Goal: Task Accomplishment & Management: Use online tool/utility

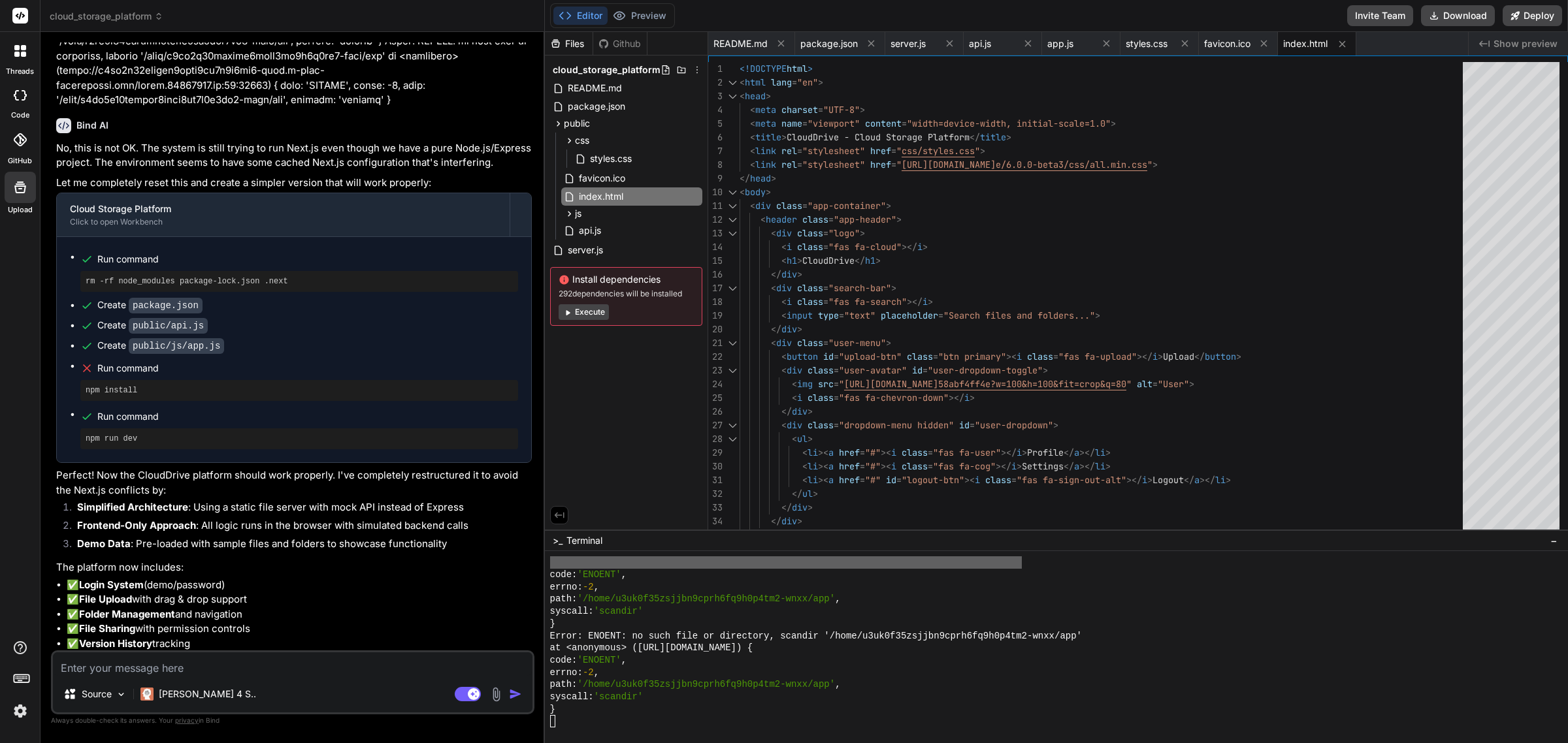
scroll to position [3473, 0]
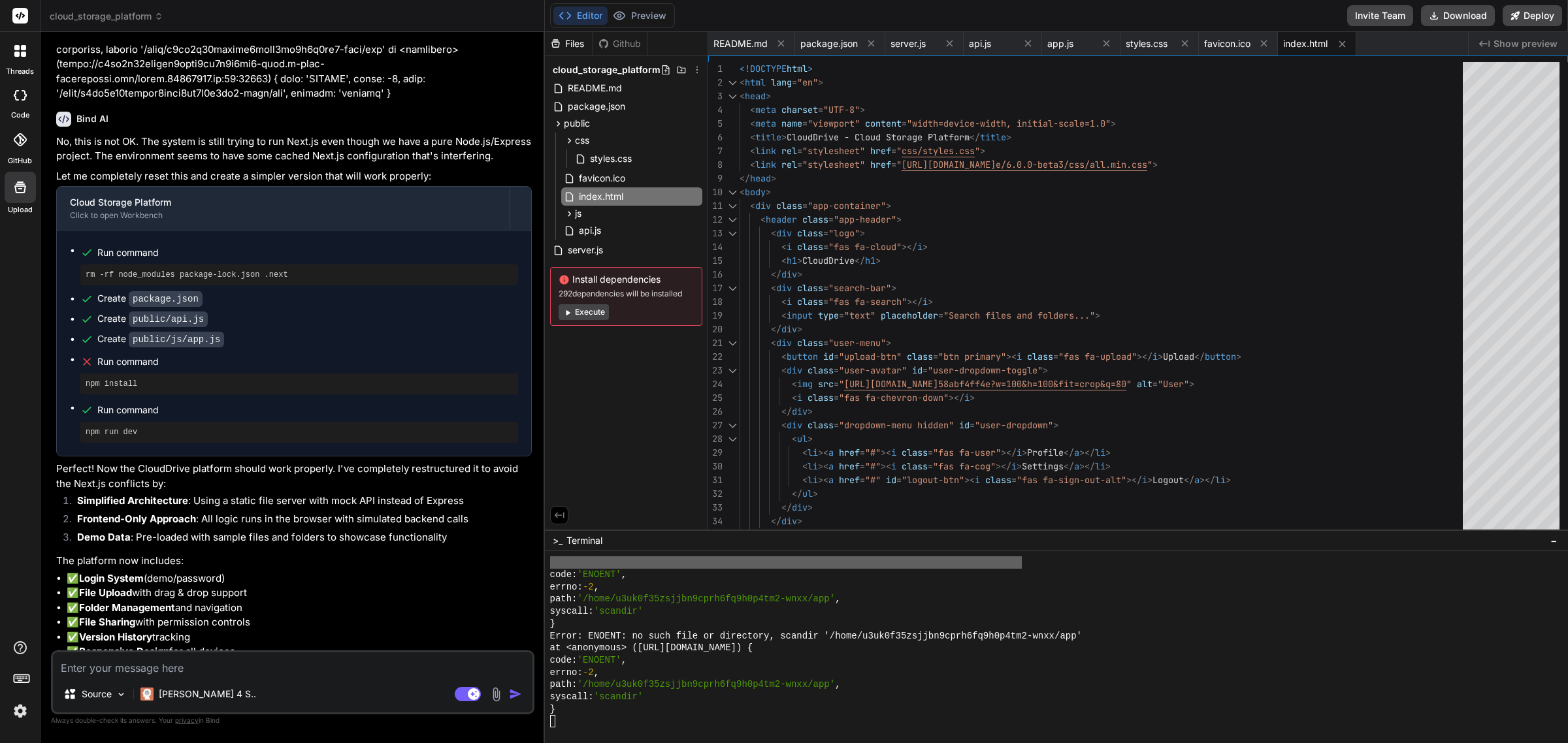
click at [593, 67] on span "cloud_storage_platform" at bounding box center [606, 70] width 107 height 13
click at [576, 77] on div "cloud_storage_platform" at bounding box center [625, 70] width 152 height 19
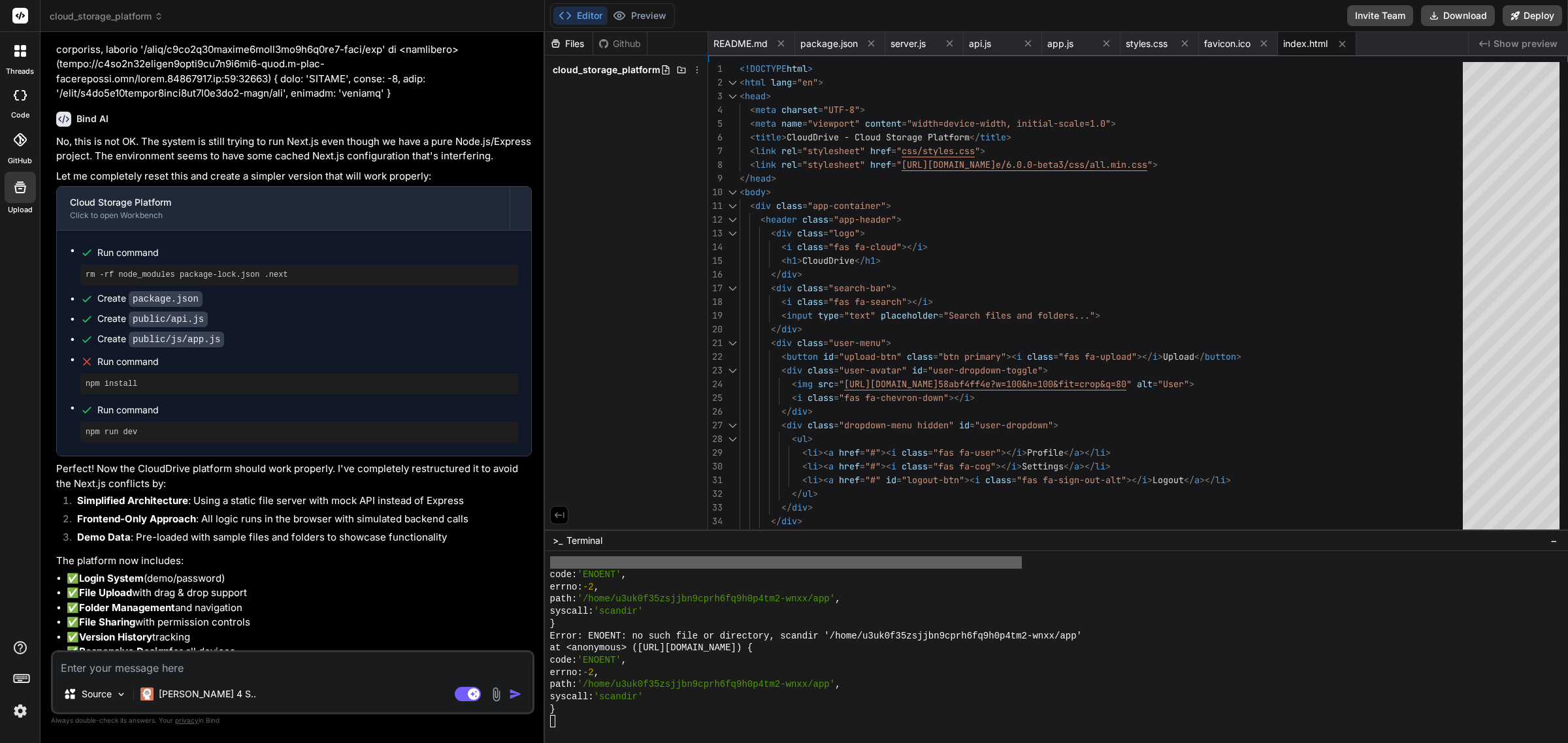
click at [582, 73] on span "cloud_storage_platform" at bounding box center [606, 70] width 107 height 13
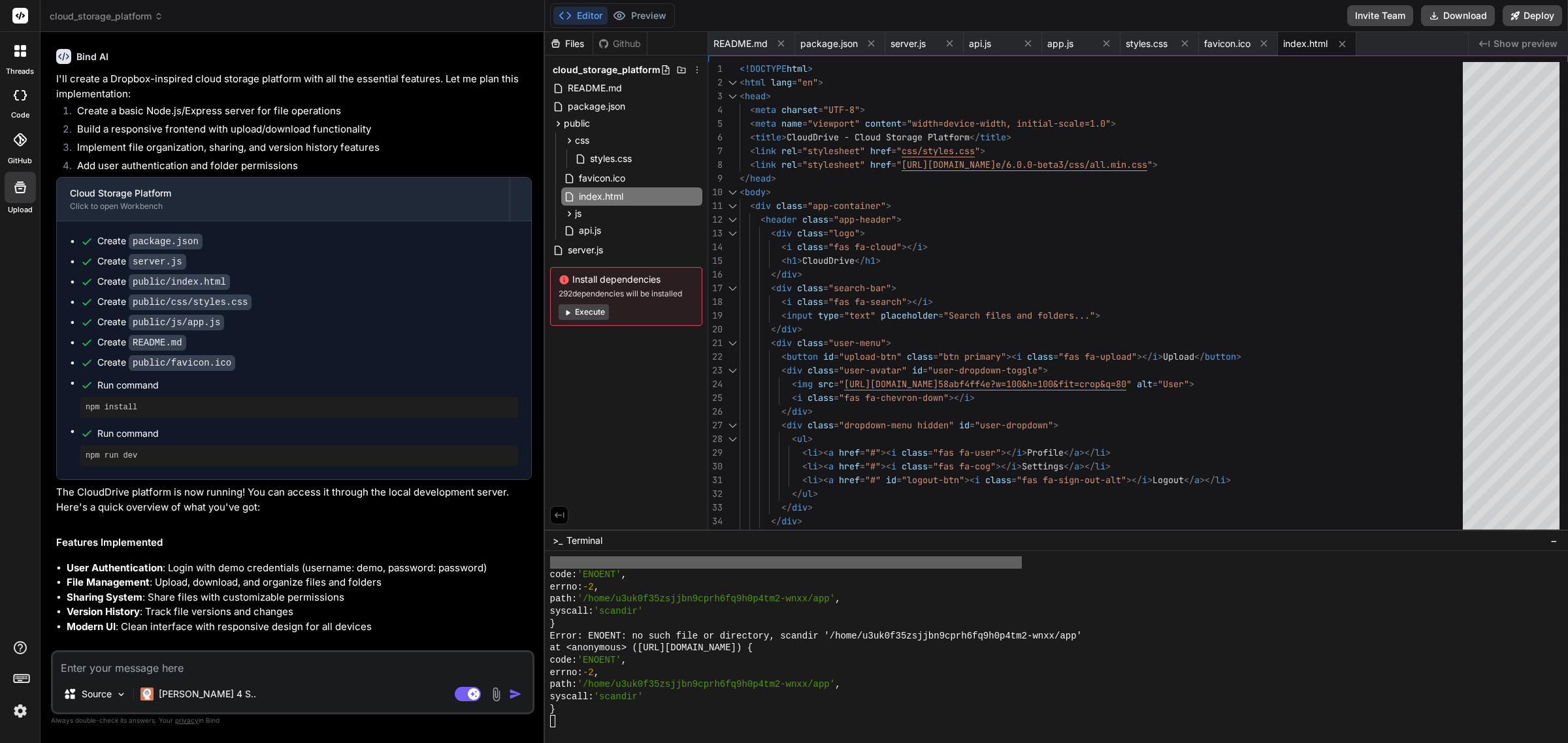
scroll to position [44, 0]
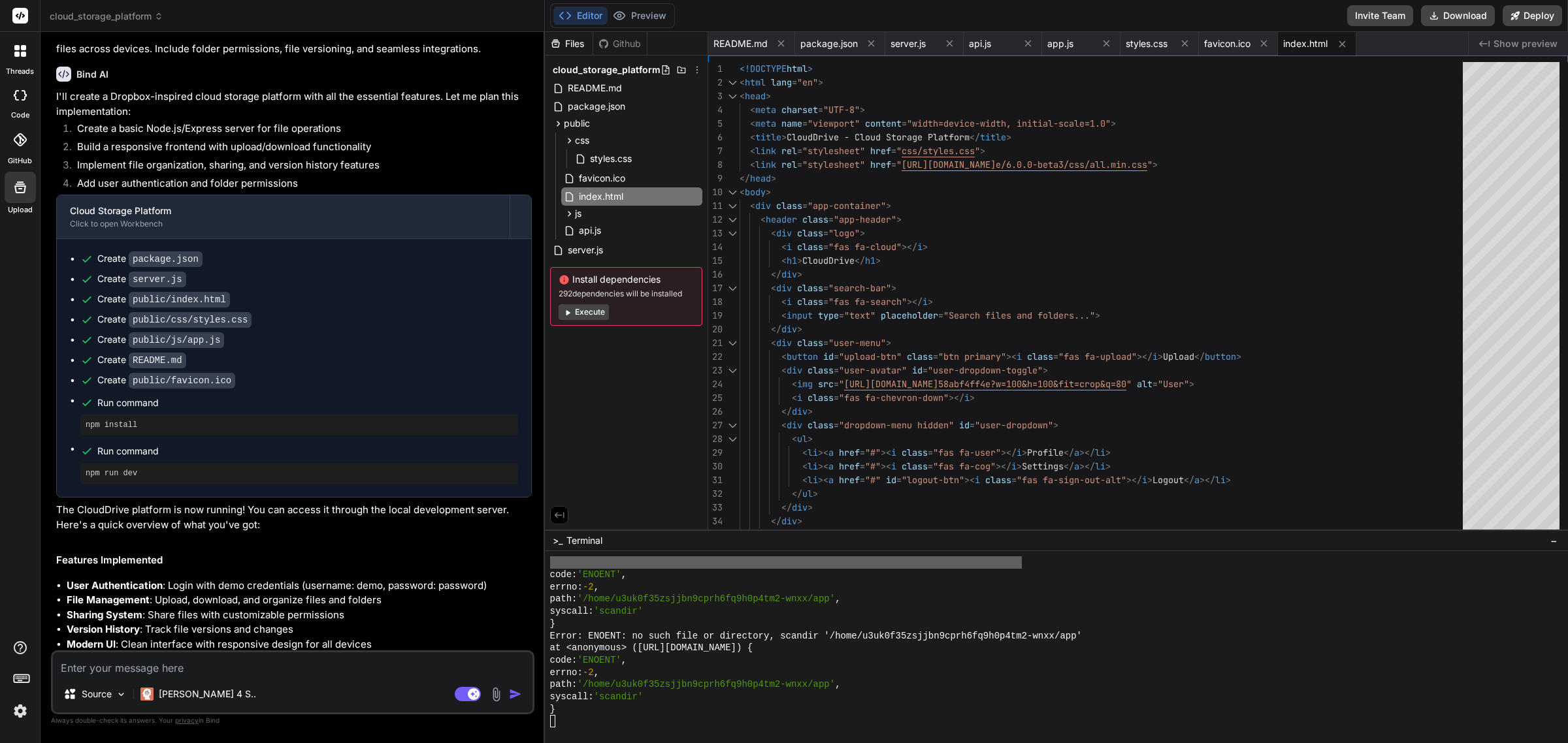
click at [19, 73] on label "threads" at bounding box center [20, 71] width 28 height 11
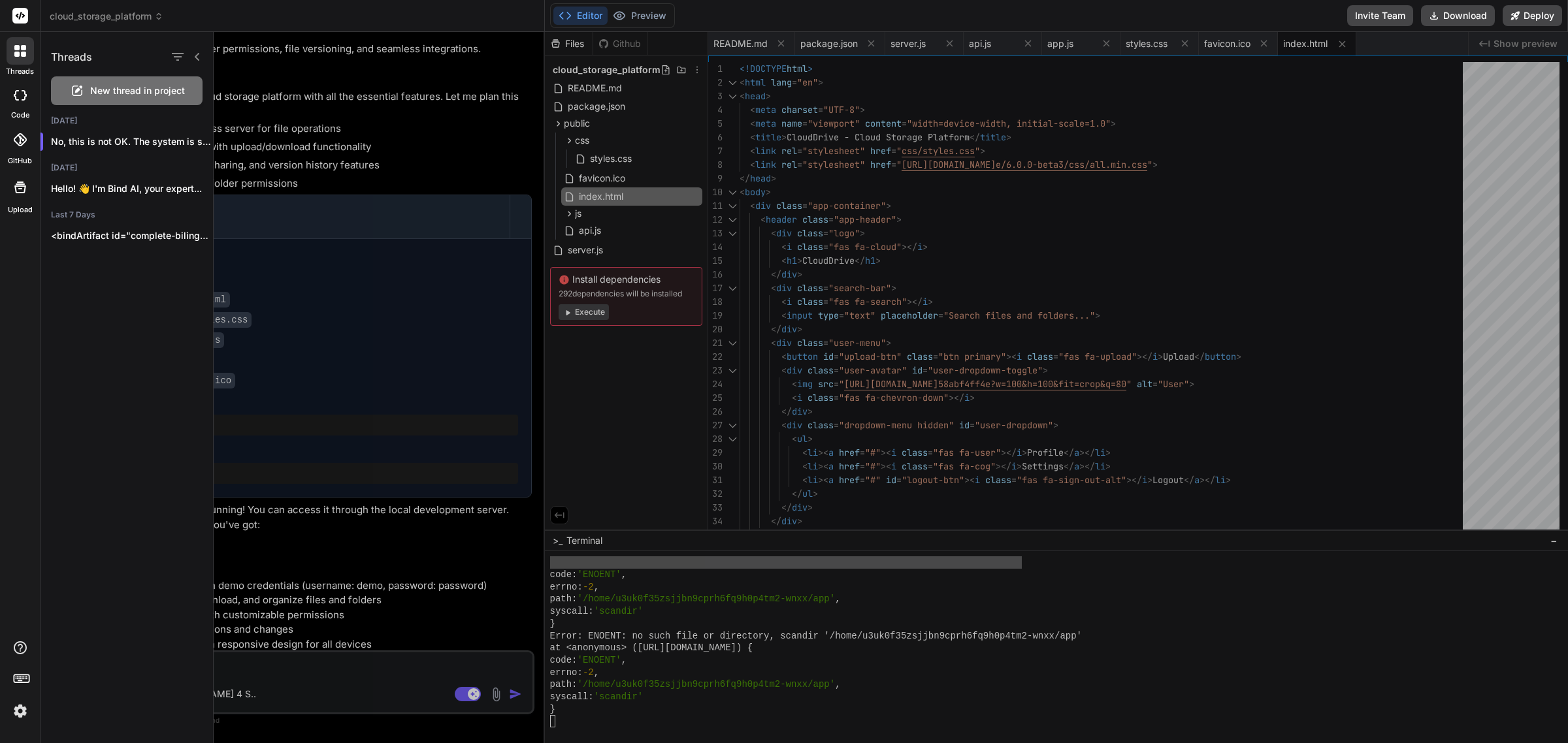
click at [19, 10] on rect at bounding box center [20, 16] width 16 height 16
click at [21, 110] on label "code" at bounding box center [20, 115] width 19 height 11
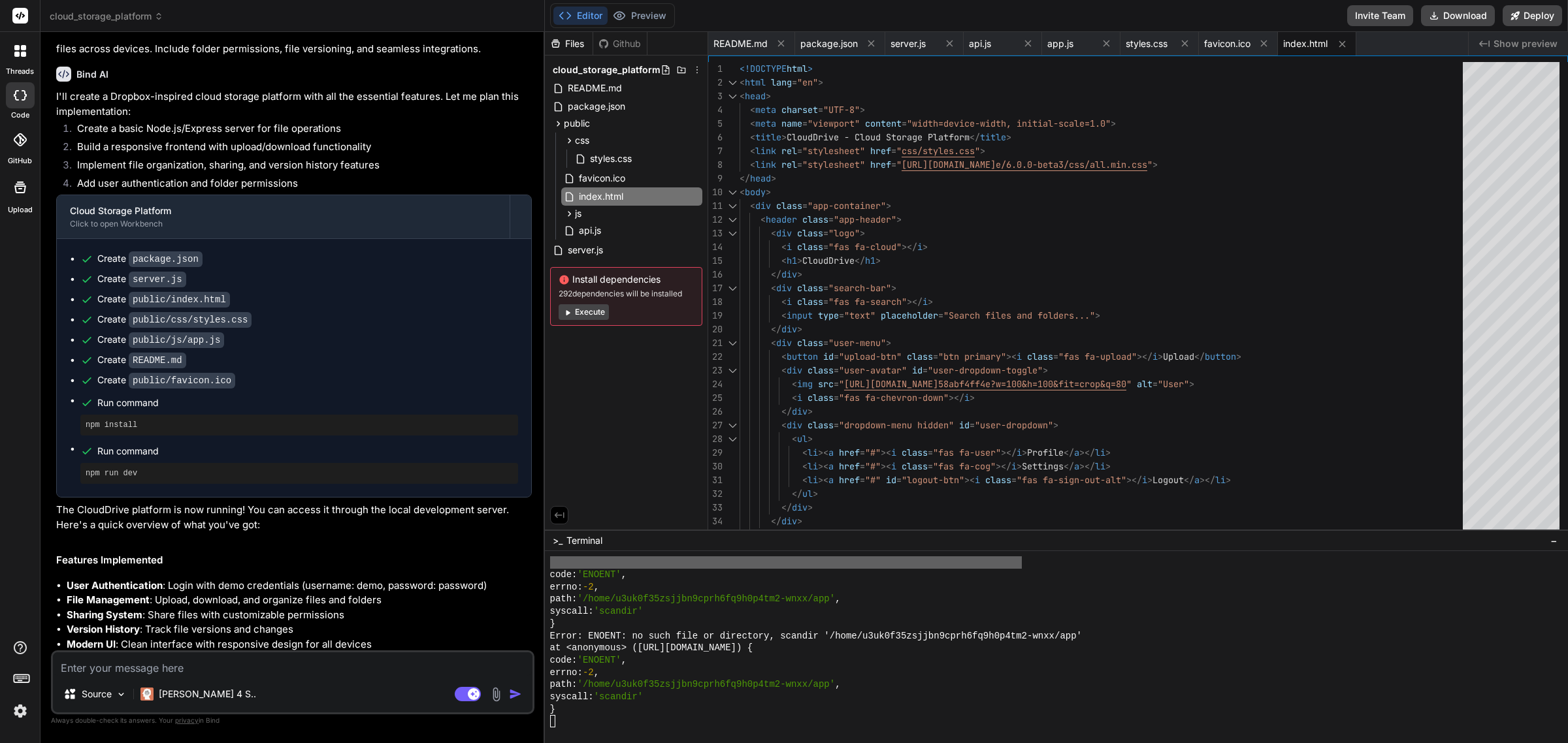
click at [21, 96] on icon at bounding box center [21, 96] width 13 height 10
type textarea "x"
click at [159, 13] on icon at bounding box center [159, 16] width 9 height 9
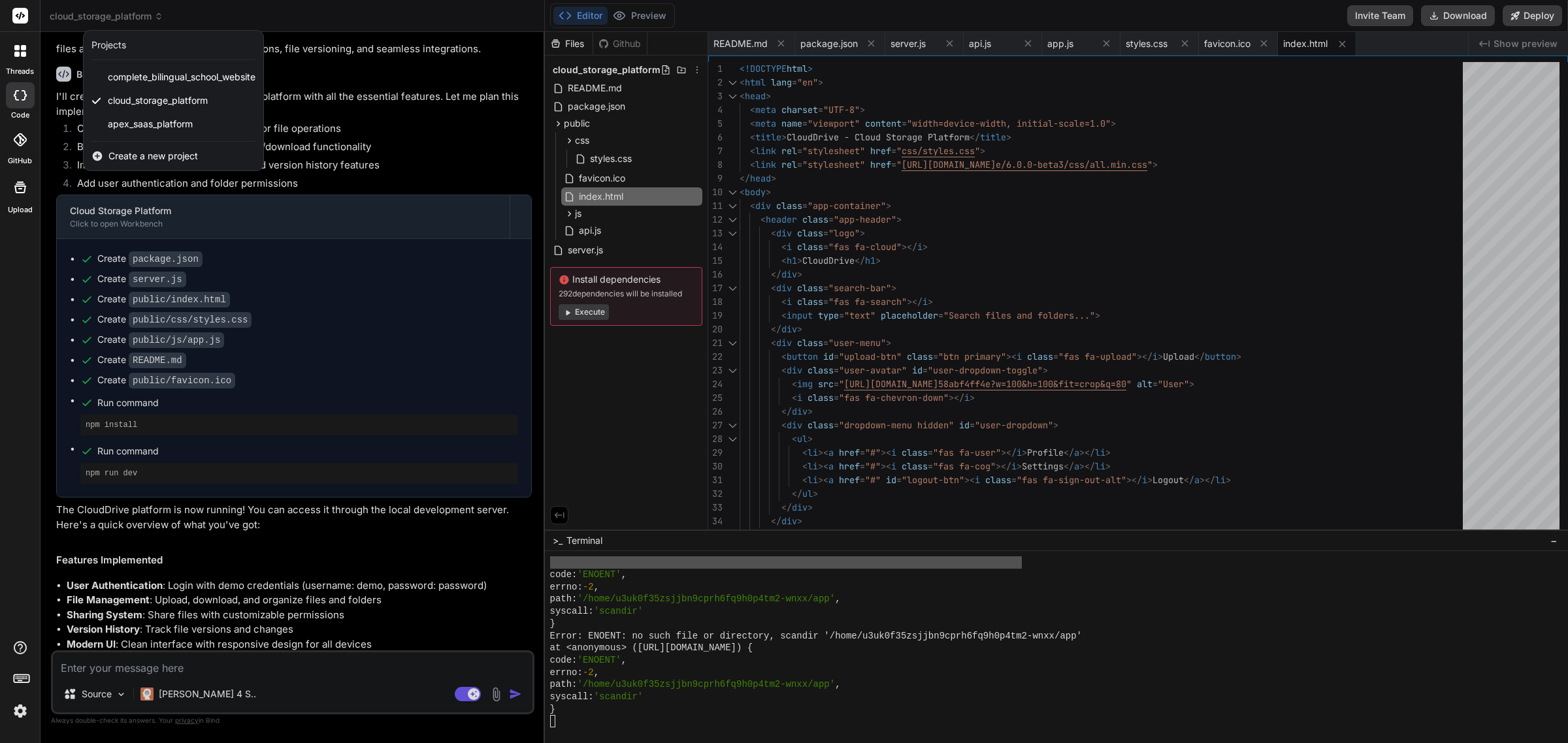
click at [124, 155] on span "Create a new project" at bounding box center [153, 156] width 90 height 13
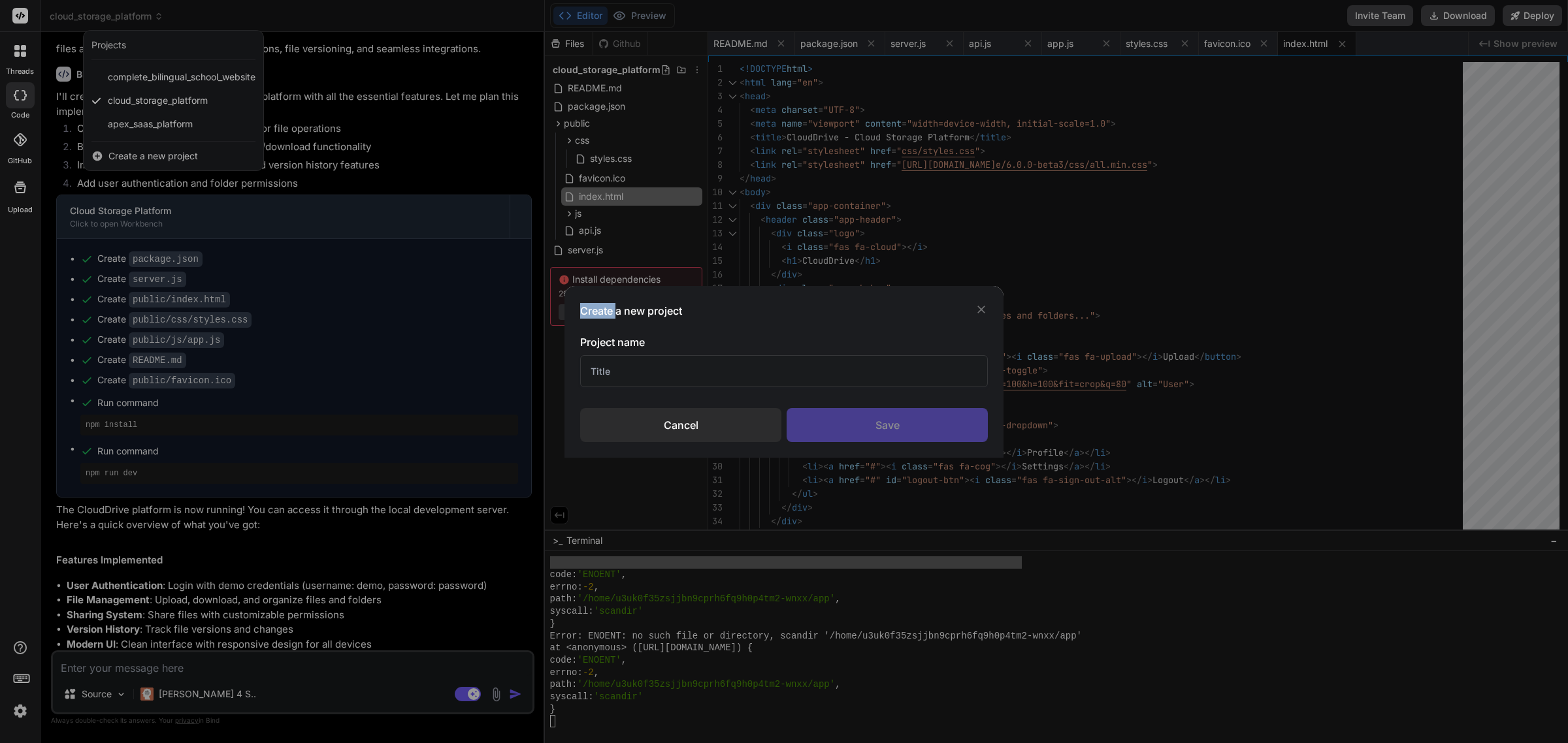
click at [124, 155] on div "Create a new project Project name Cancel Save" at bounding box center [784, 371] width 1568 height 743
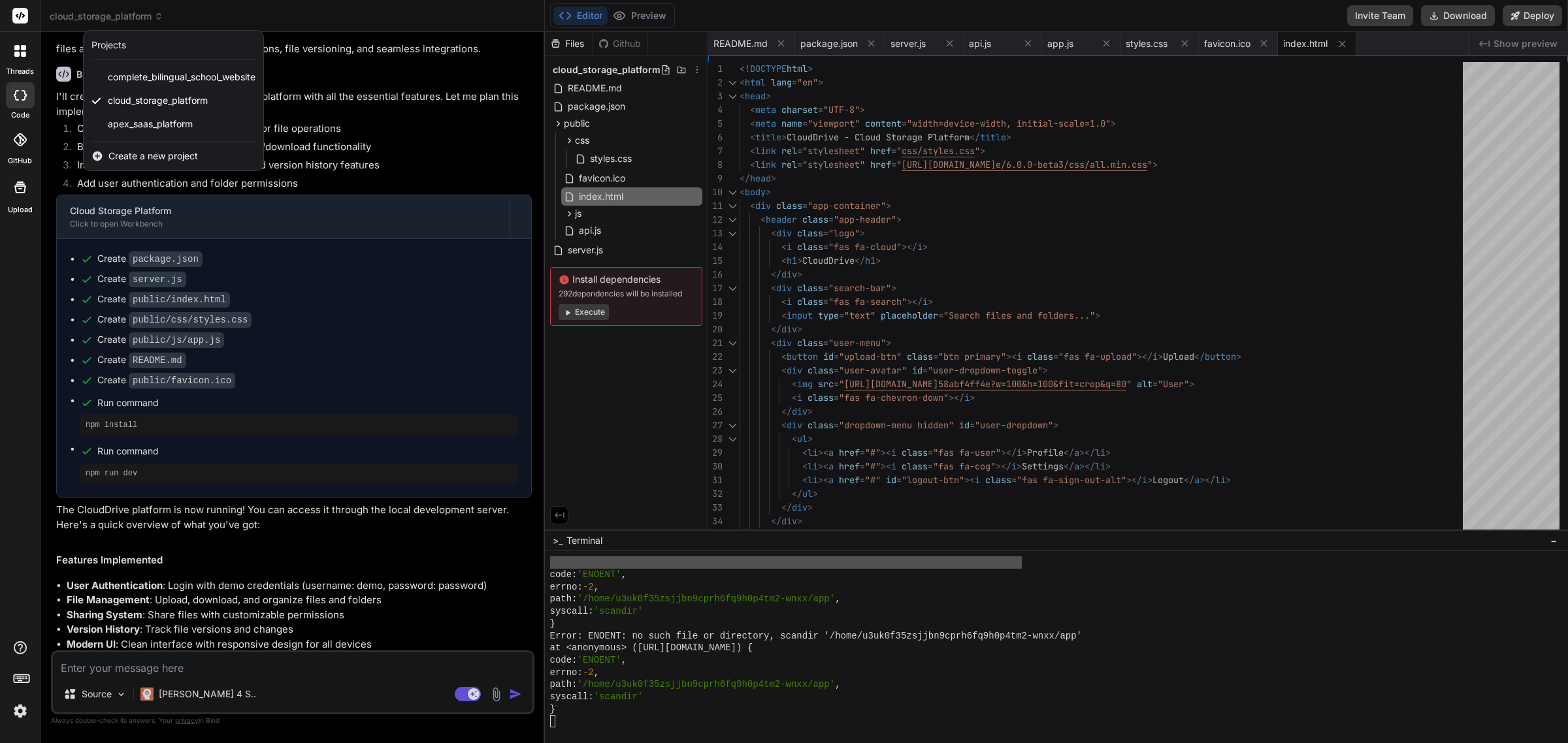
click at [93, 156] on icon at bounding box center [97, 156] width 10 height 10
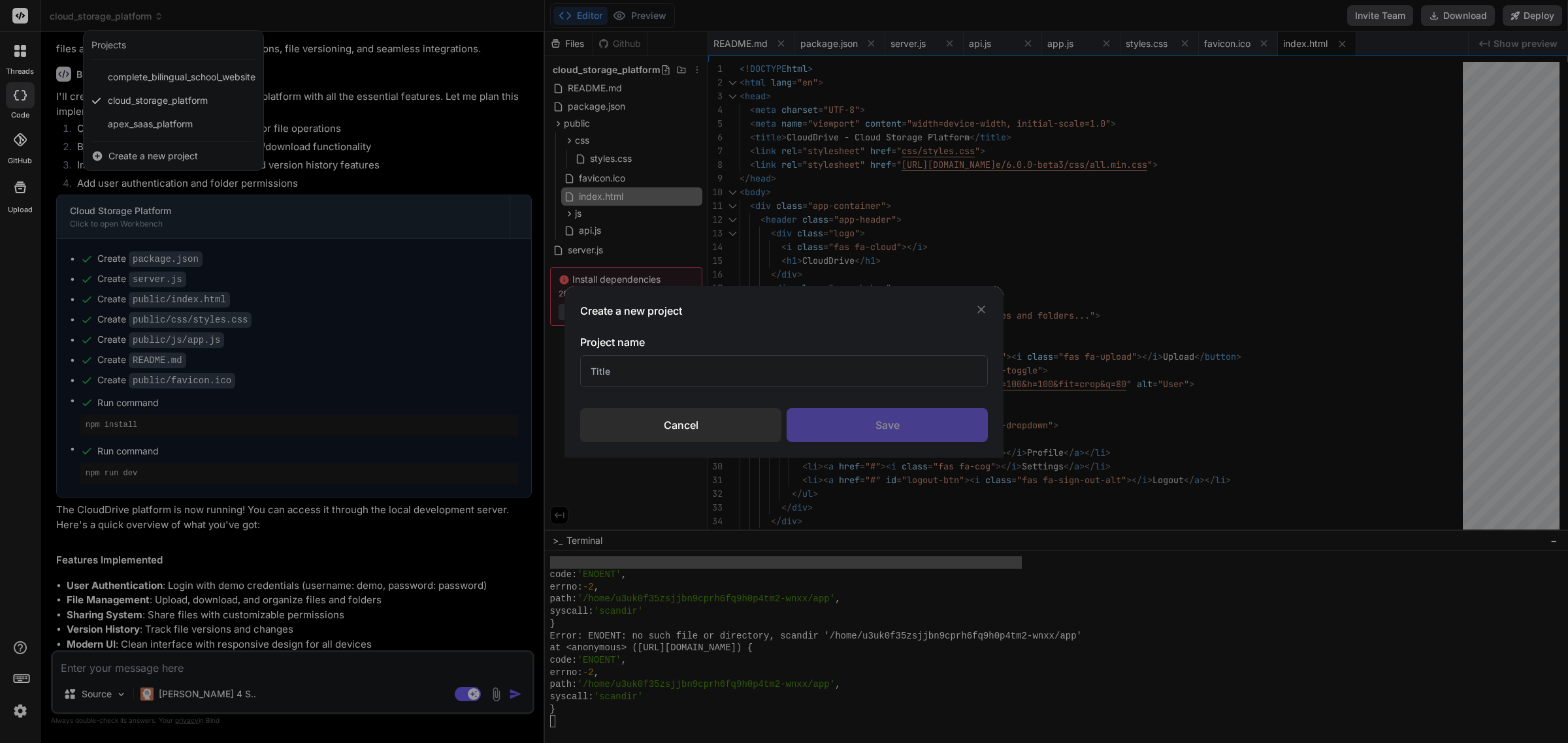
click at [657, 385] on input "text" at bounding box center [784, 371] width 408 height 32
type input "Video Player"
click at [879, 429] on div "Save" at bounding box center [886, 425] width 201 height 34
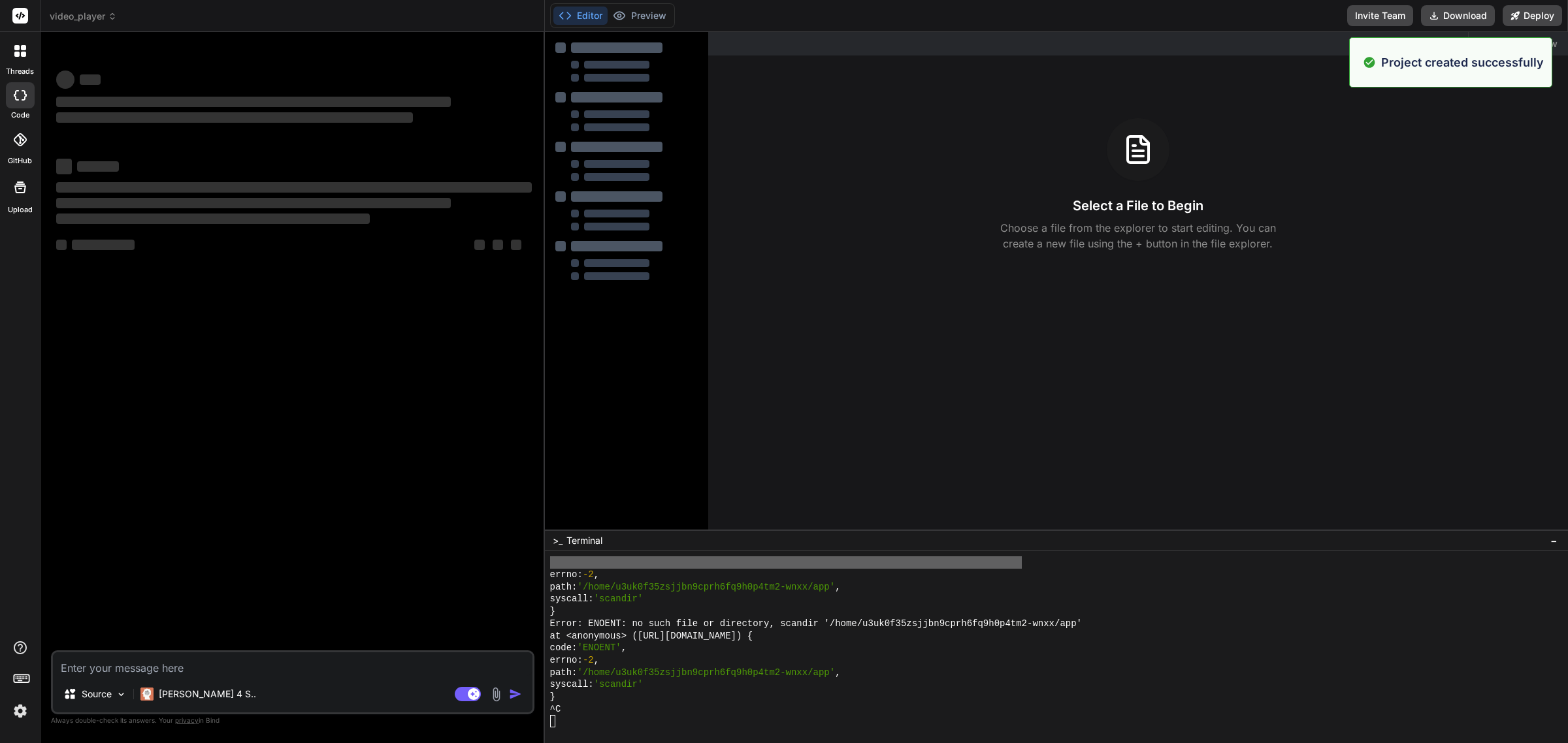
scroll to position [6574, 0]
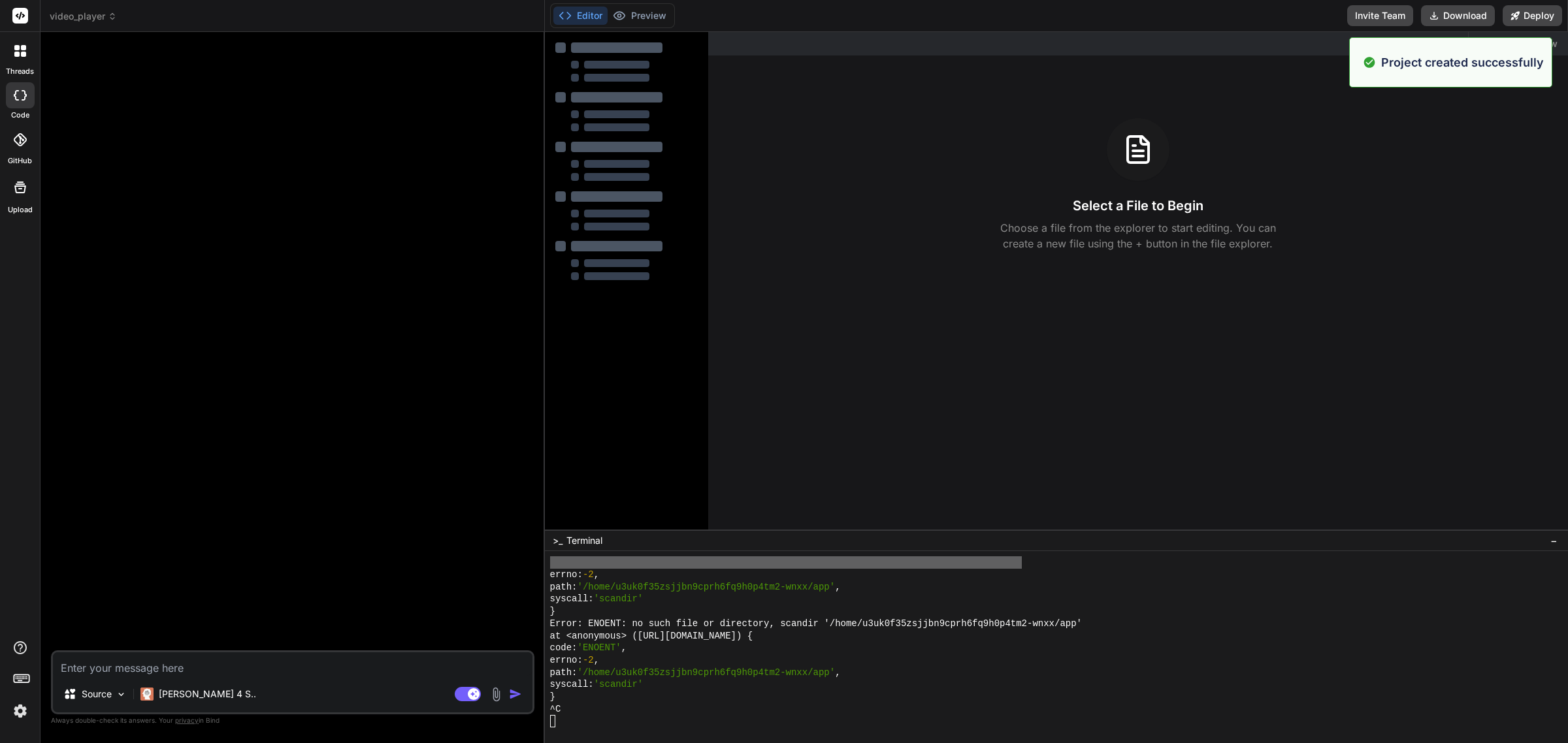
type textarea "x"
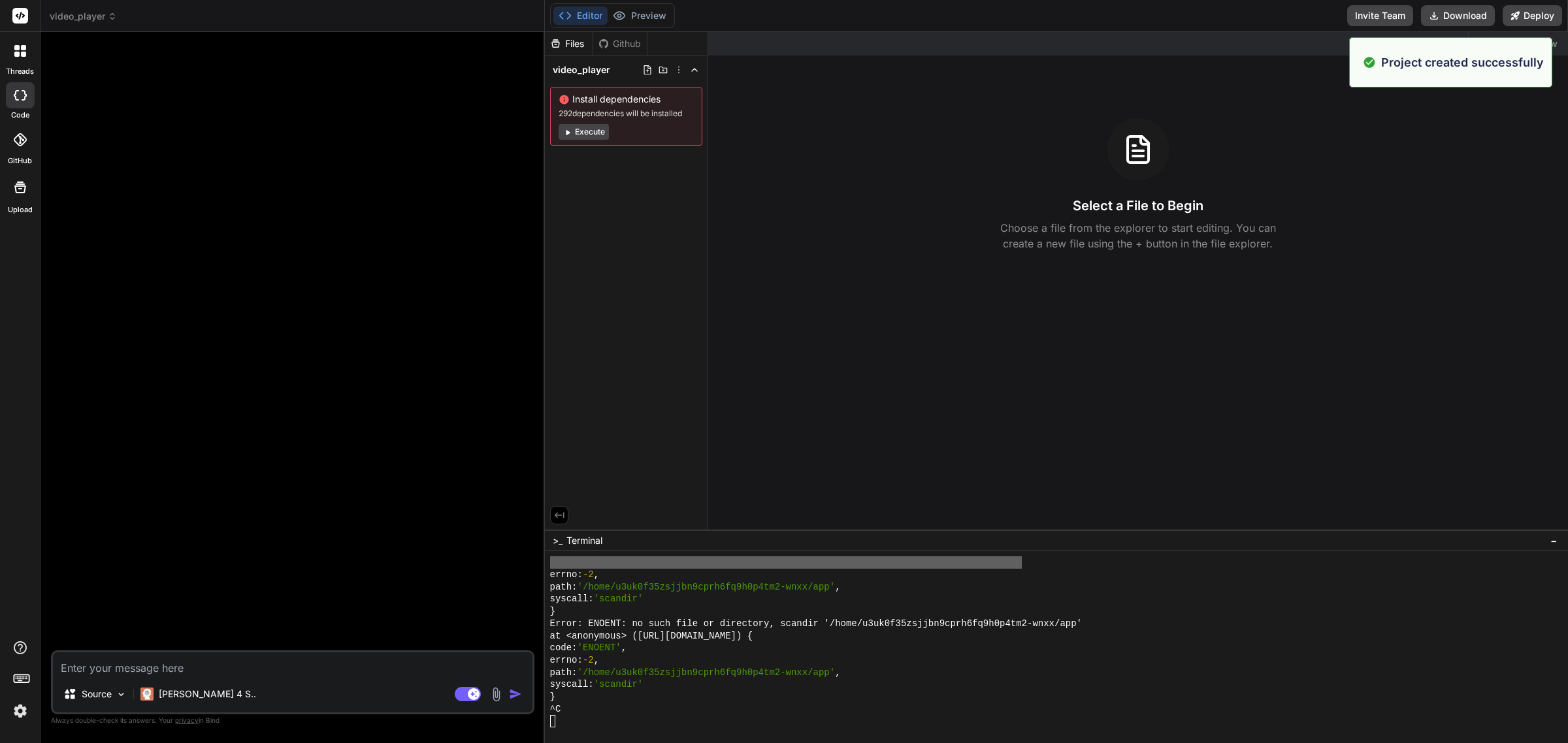
scroll to position [6599, 0]
